Goal: Task Accomplishment & Management: Manage account settings

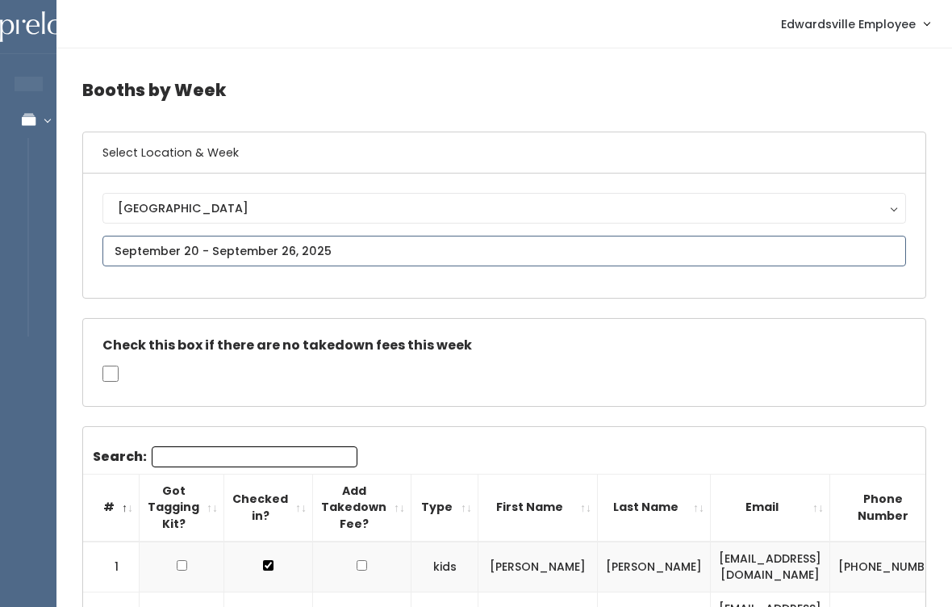
click at [395, 240] on input "text" at bounding box center [503, 251] width 803 height 31
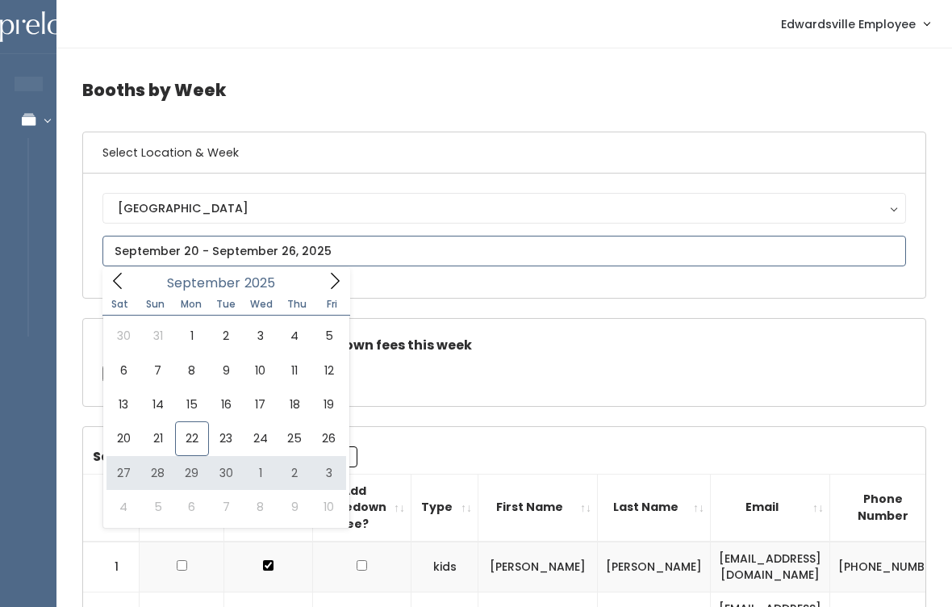
type input "September 27 to October 3"
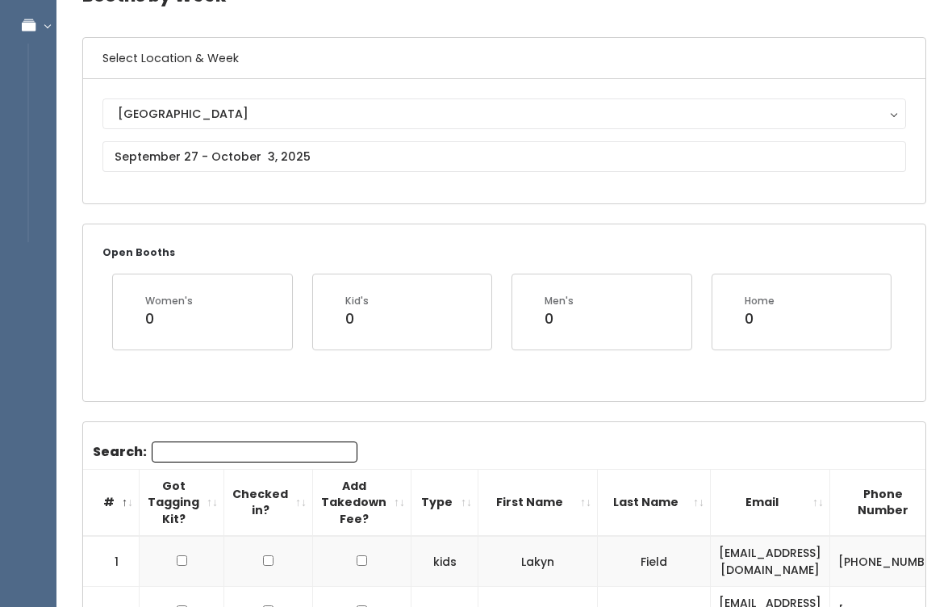
scroll to position [94, 0]
click at [241, 448] on input "Search:" at bounding box center [255, 451] width 206 height 21
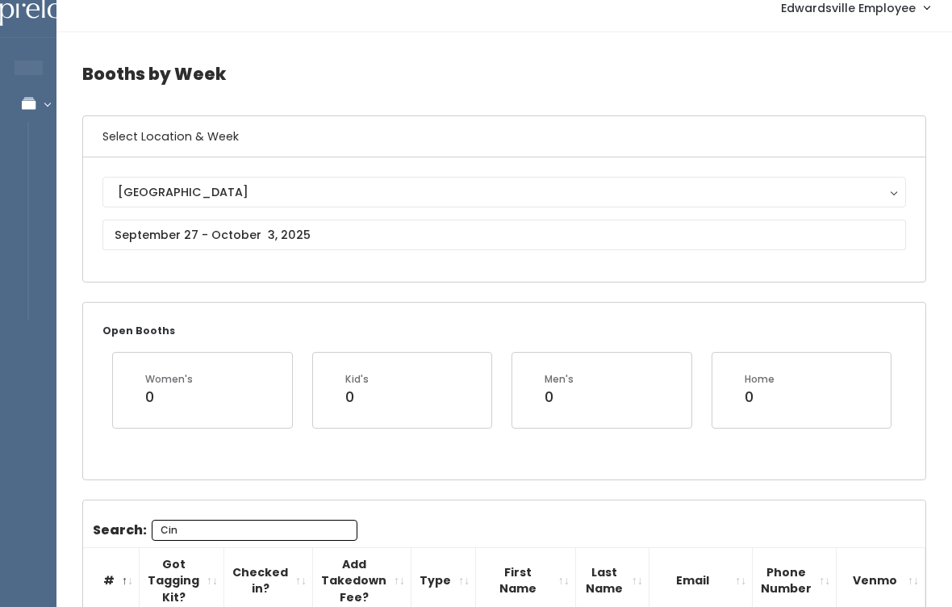
scroll to position [0, 0]
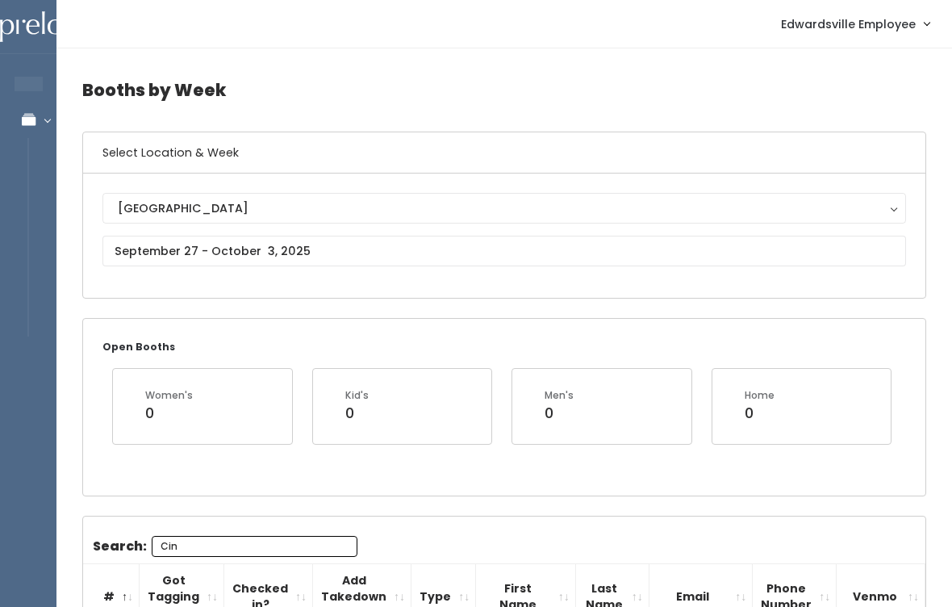
type input "Cin"
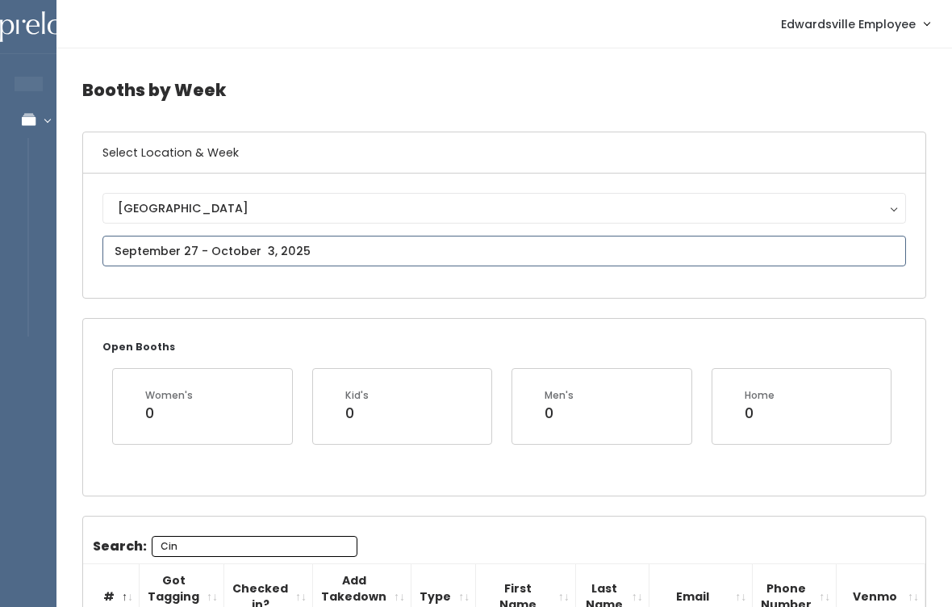
click at [315, 248] on input "text" at bounding box center [503, 251] width 803 height 31
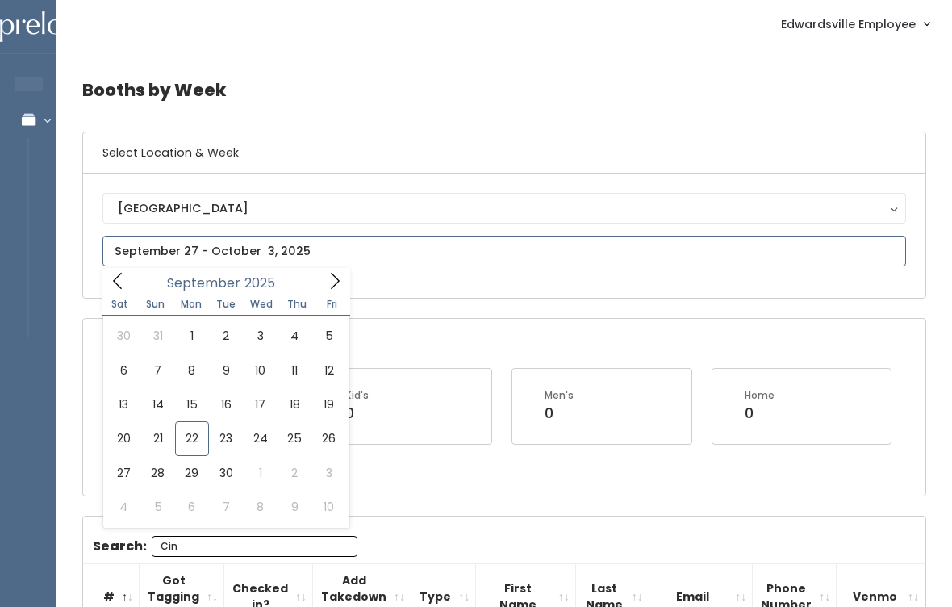
click at [340, 286] on icon at bounding box center [335, 281] width 18 height 18
type input "October 4 to October 10"
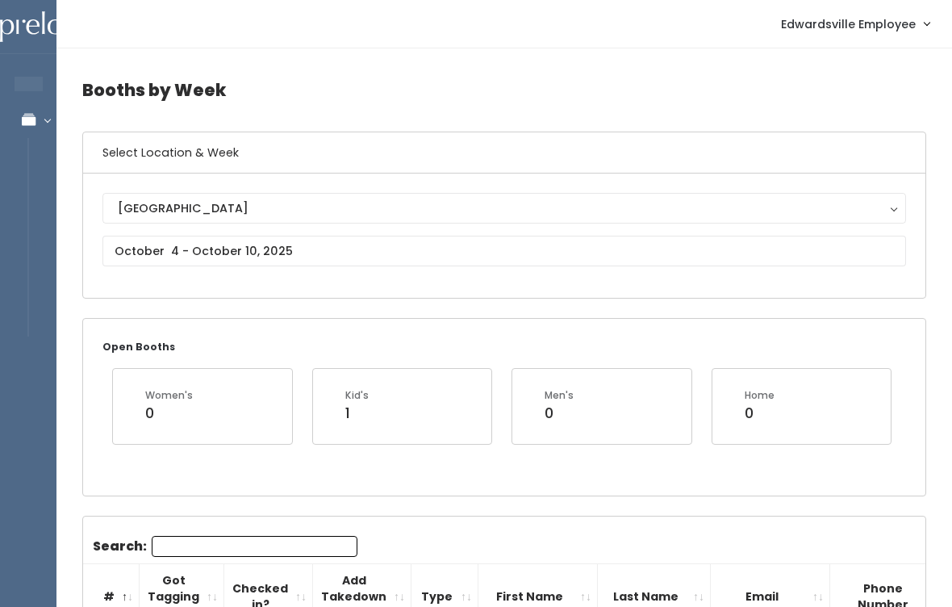
click at [229, 536] on input "Search:" at bounding box center [255, 546] width 206 height 21
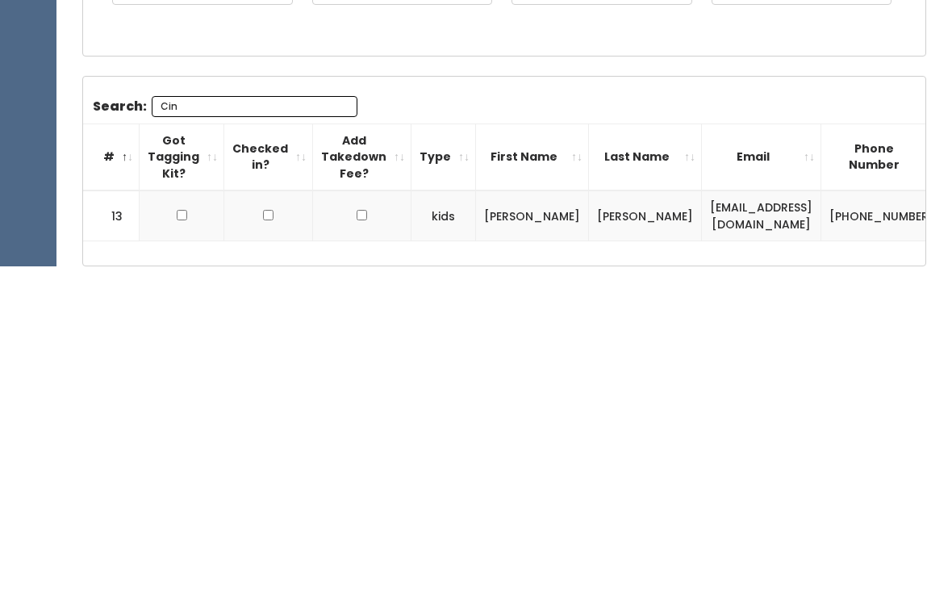
scroll to position [141, 0]
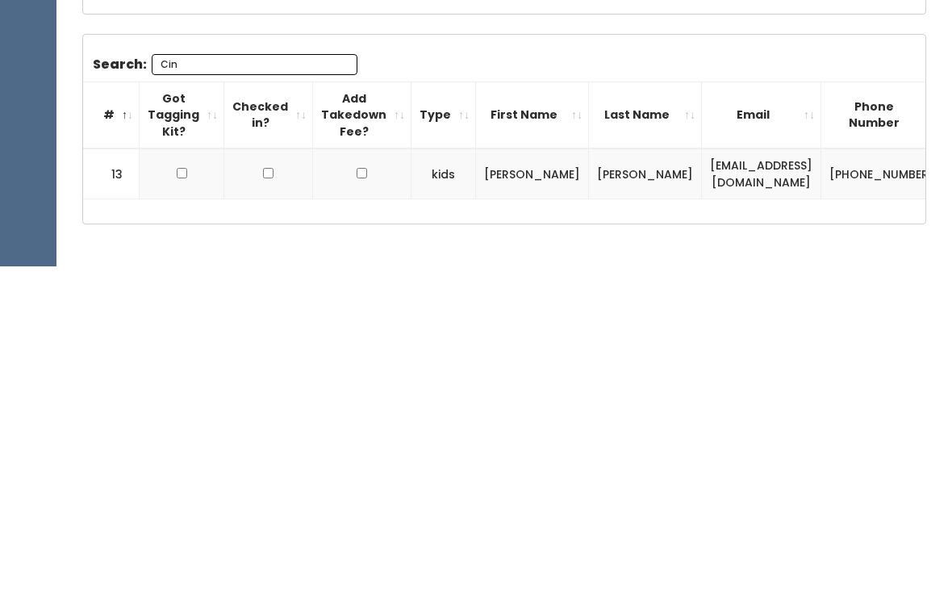
type input "Cin"
click at [178, 508] on input "checkbox" at bounding box center [182, 513] width 10 height 10
checkbox input "true"
